Goal: Navigation & Orientation: Find specific page/section

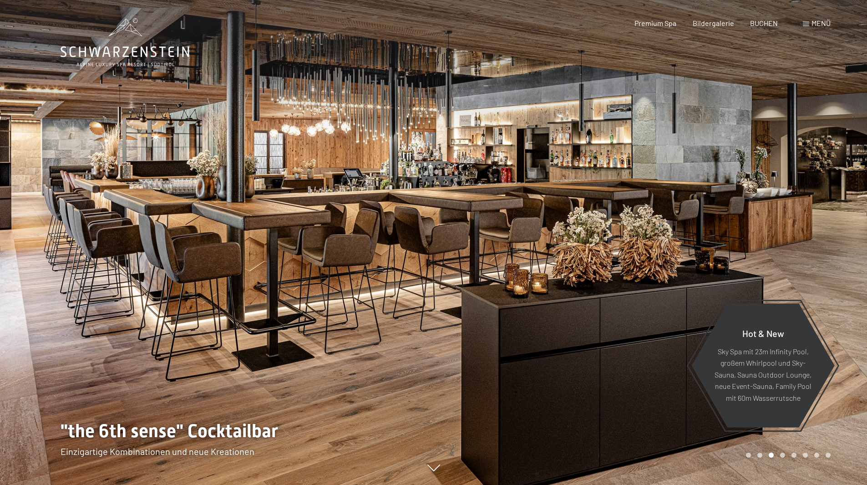
drag, startPoint x: 0, startPoint y: 0, endPoint x: 609, endPoint y: 317, distance: 686.5
click at [609, 317] on div at bounding box center [651, 242] width 434 height 485
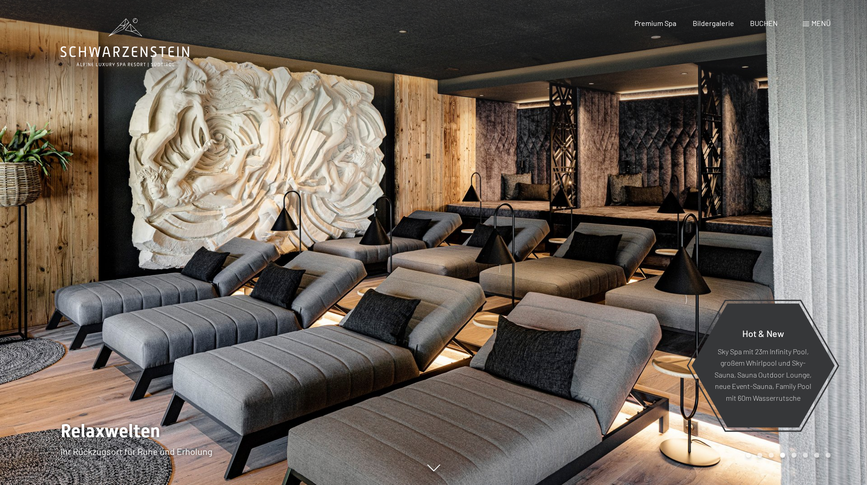
click at [609, 317] on div at bounding box center [651, 242] width 434 height 485
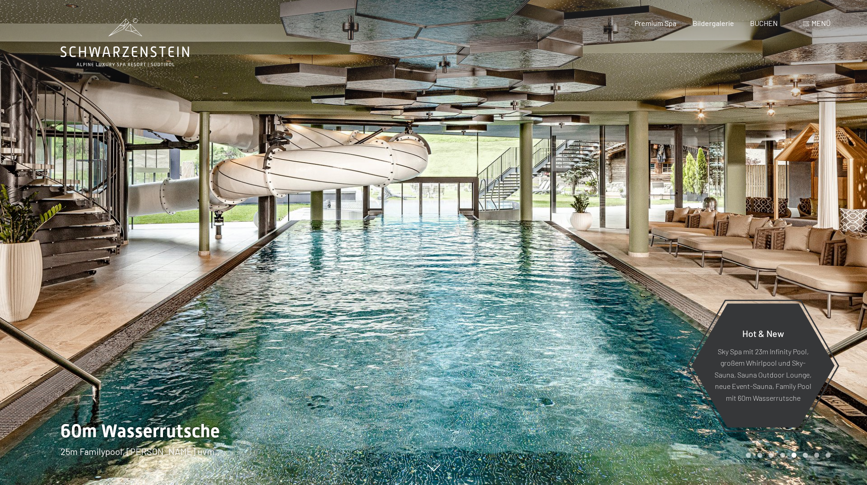
click at [609, 317] on div at bounding box center [651, 242] width 434 height 485
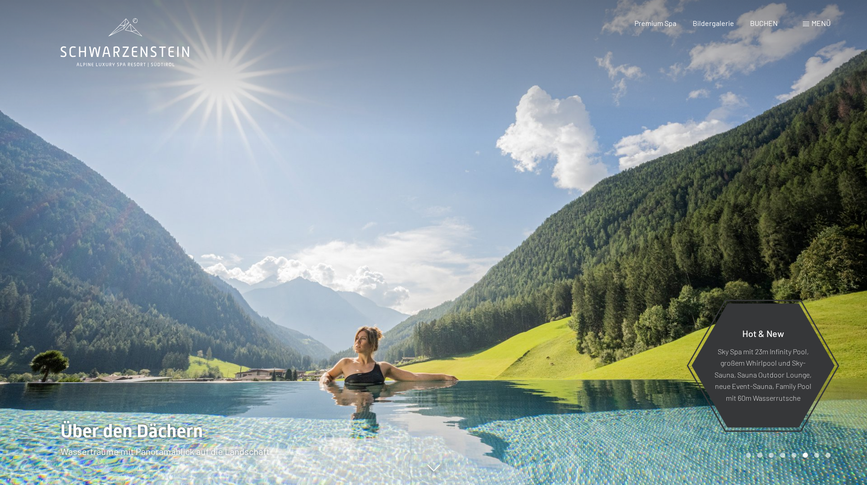
click at [609, 317] on div at bounding box center [651, 242] width 434 height 485
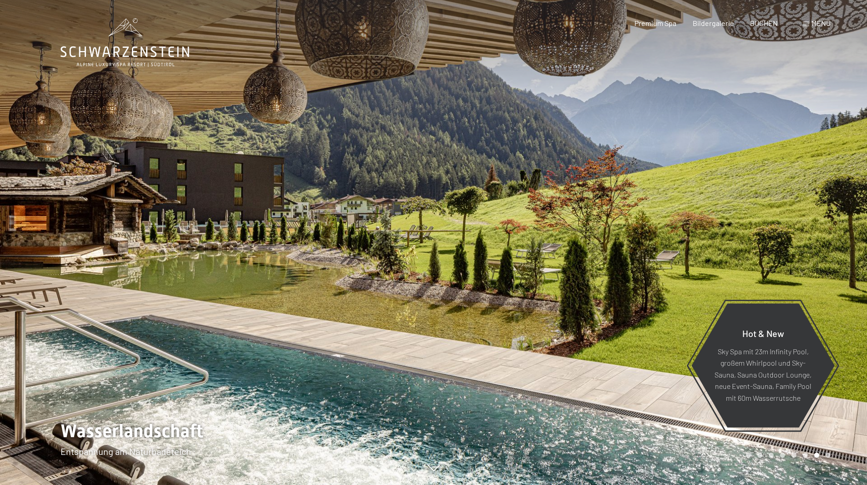
click at [609, 317] on div at bounding box center [651, 242] width 434 height 485
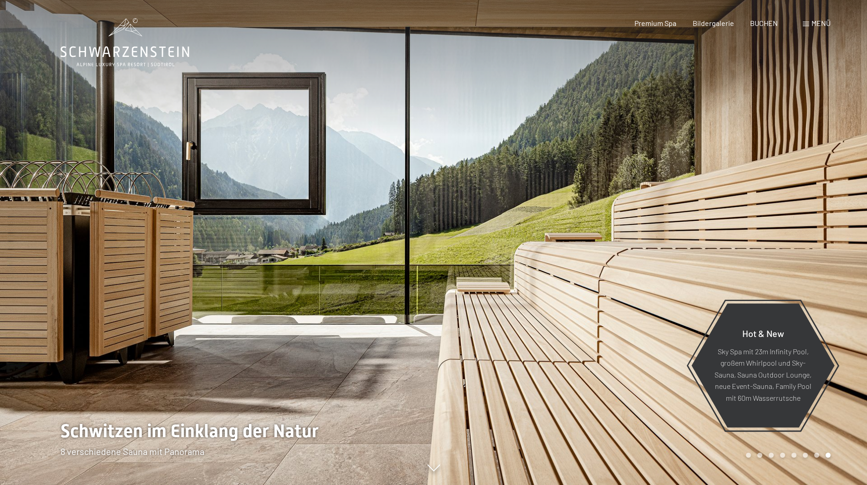
click at [609, 317] on div at bounding box center [651, 242] width 434 height 485
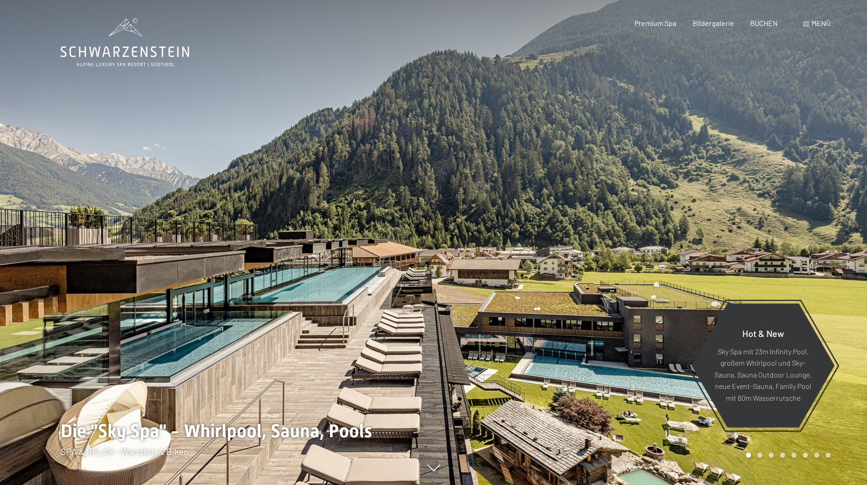
click at [609, 317] on div at bounding box center [651, 242] width 434 height 485
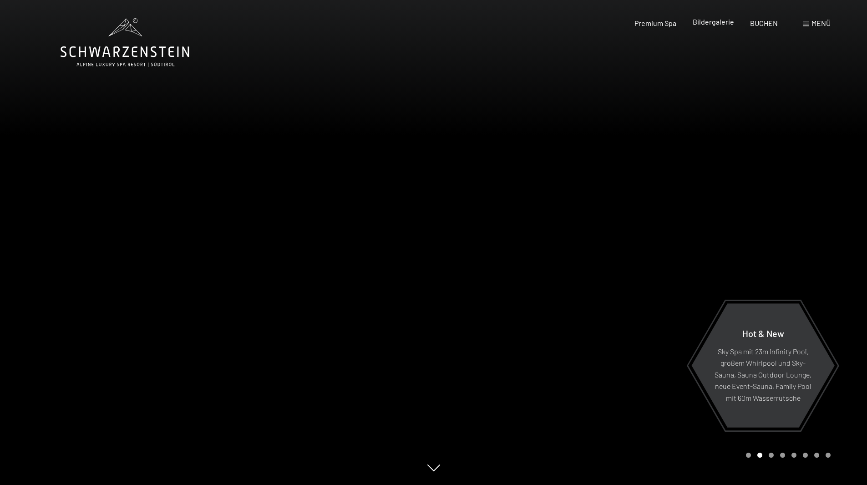
click at [712, 20] on span "Bildergalerie" at bounding box center [713, 21] width 41 height 9
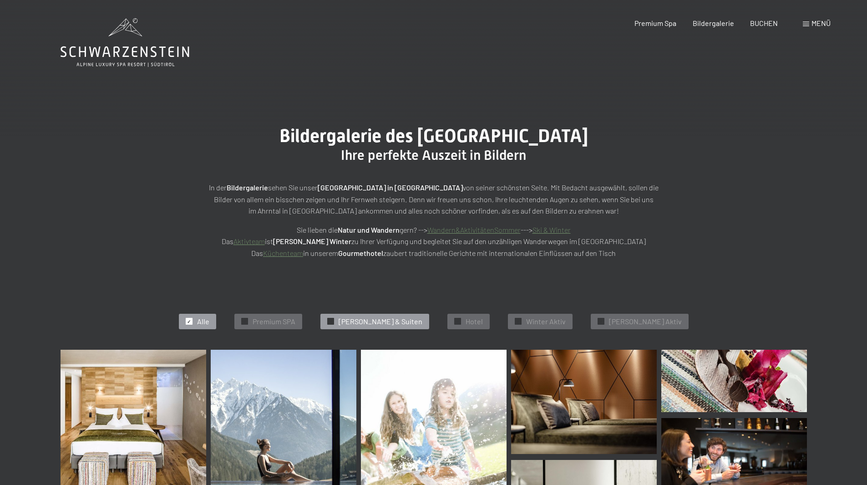
click at [393, 321] on span "[PERSON_NAME] & Suiten" at bounding box center [381, 321] width 84 height 10
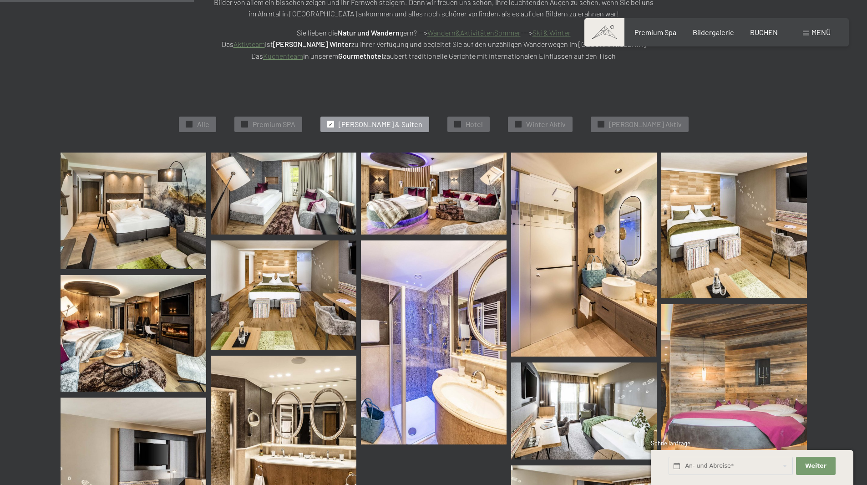
scroll to position [229, 0]
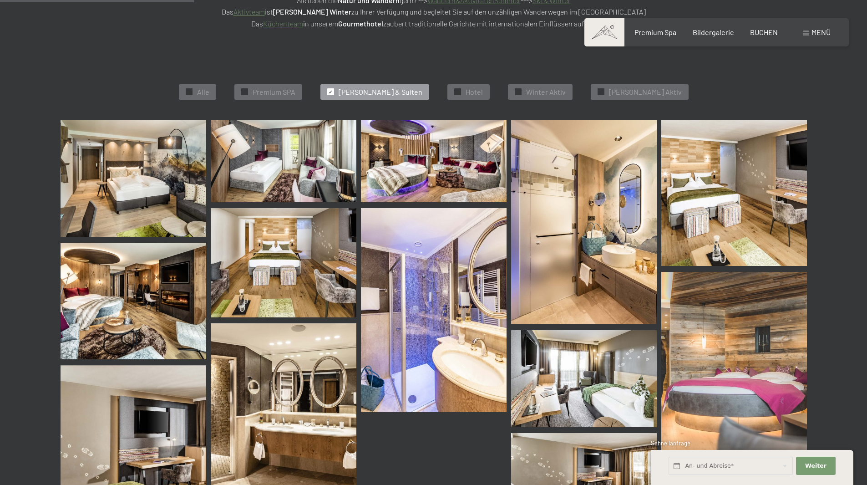
click at [446, 173] on img at bounding box center [434, 161] width 146 height 82
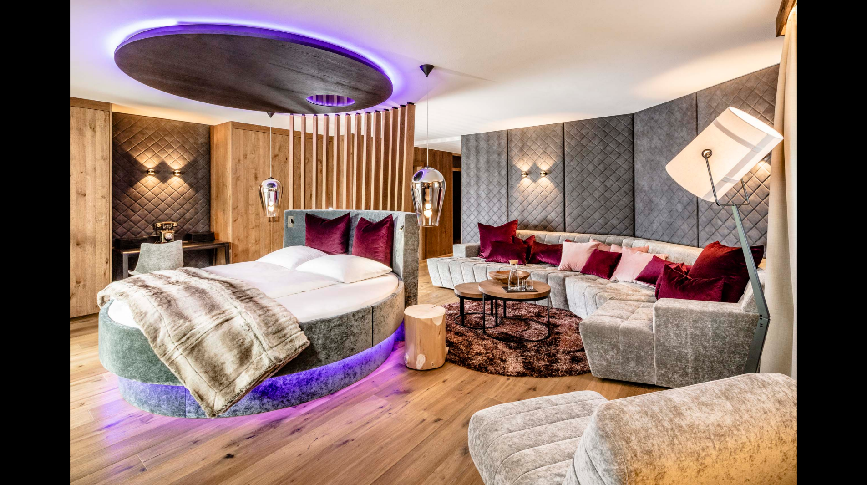
click at [845, 247] on button "Next slide" at bounding box center [853, 247] width 19 height 18
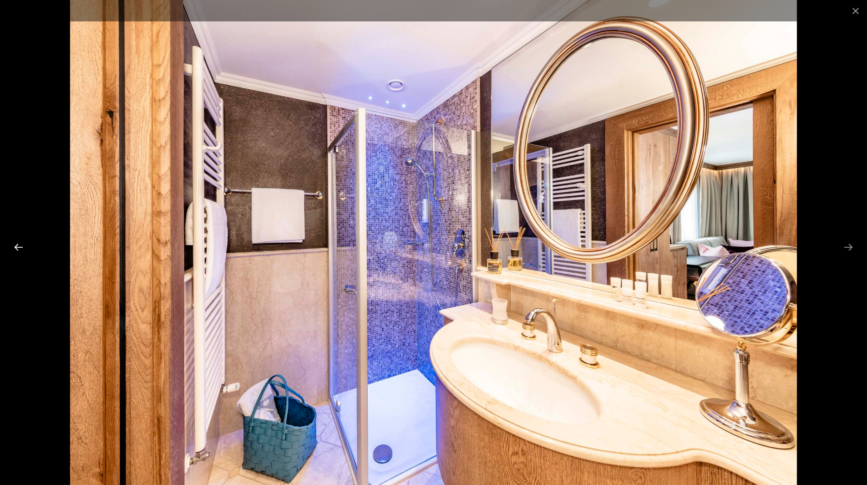
click at [18, 248] on button "Previous slide" at bounding box center [18, 247] width 19 height 18
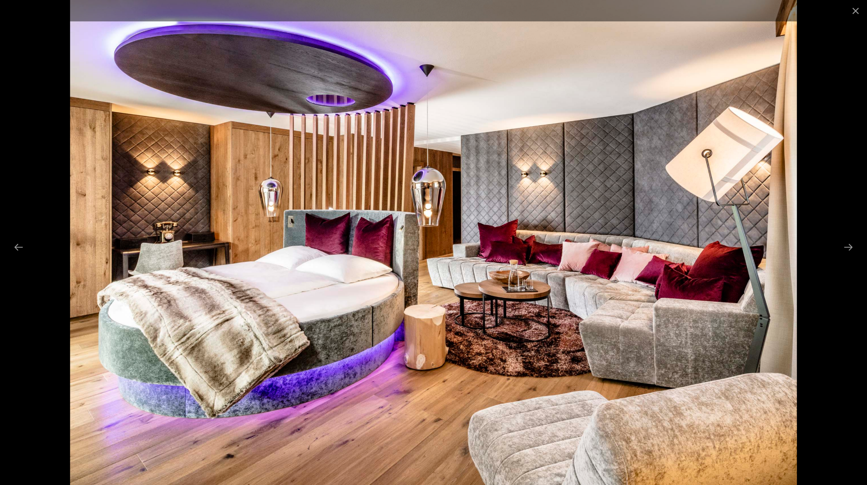
click at [274, 75] on img at bounding box center [433, 242] width 727 height 485
